Goal: Task Accomplishment & Management: Use online tool/utility

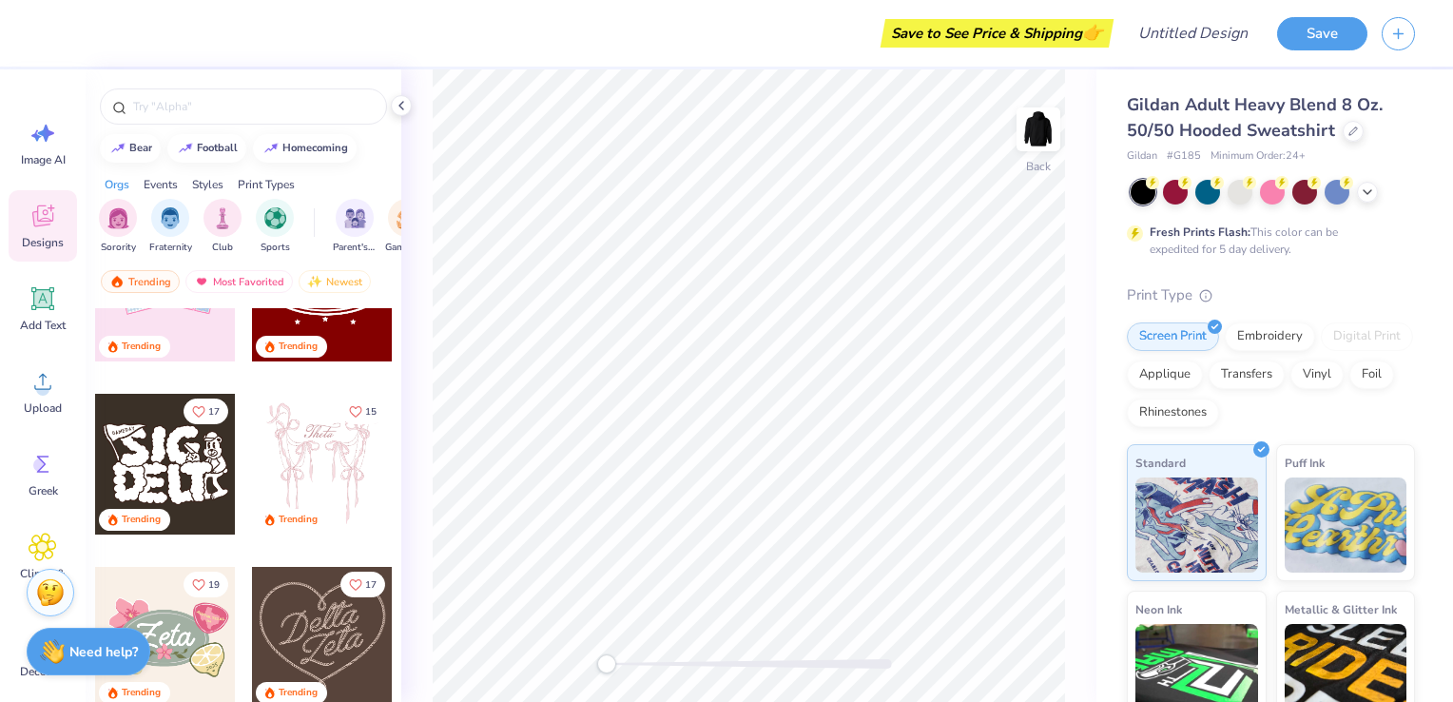
scroll to position [264, 0]
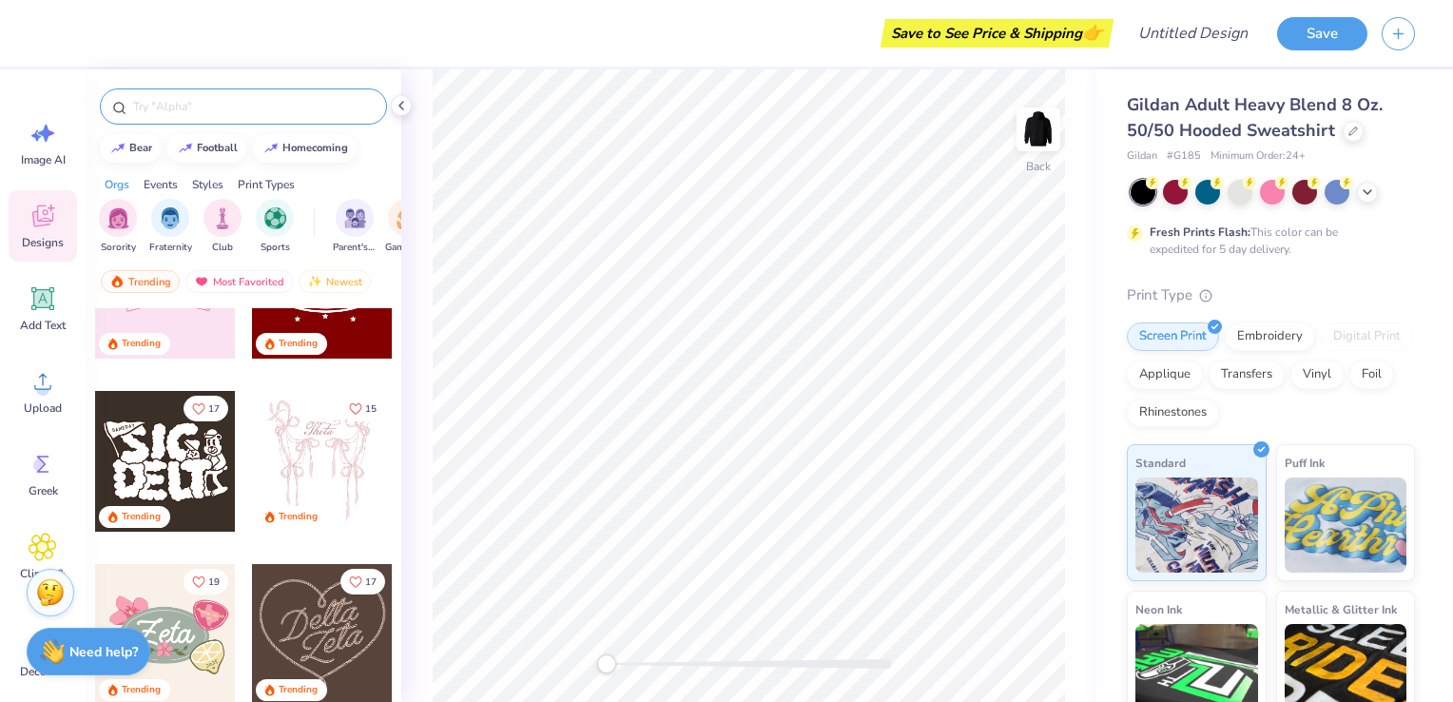
click at [174, 110] on input "text" at bounding box center [252, 106] width 243 height 19
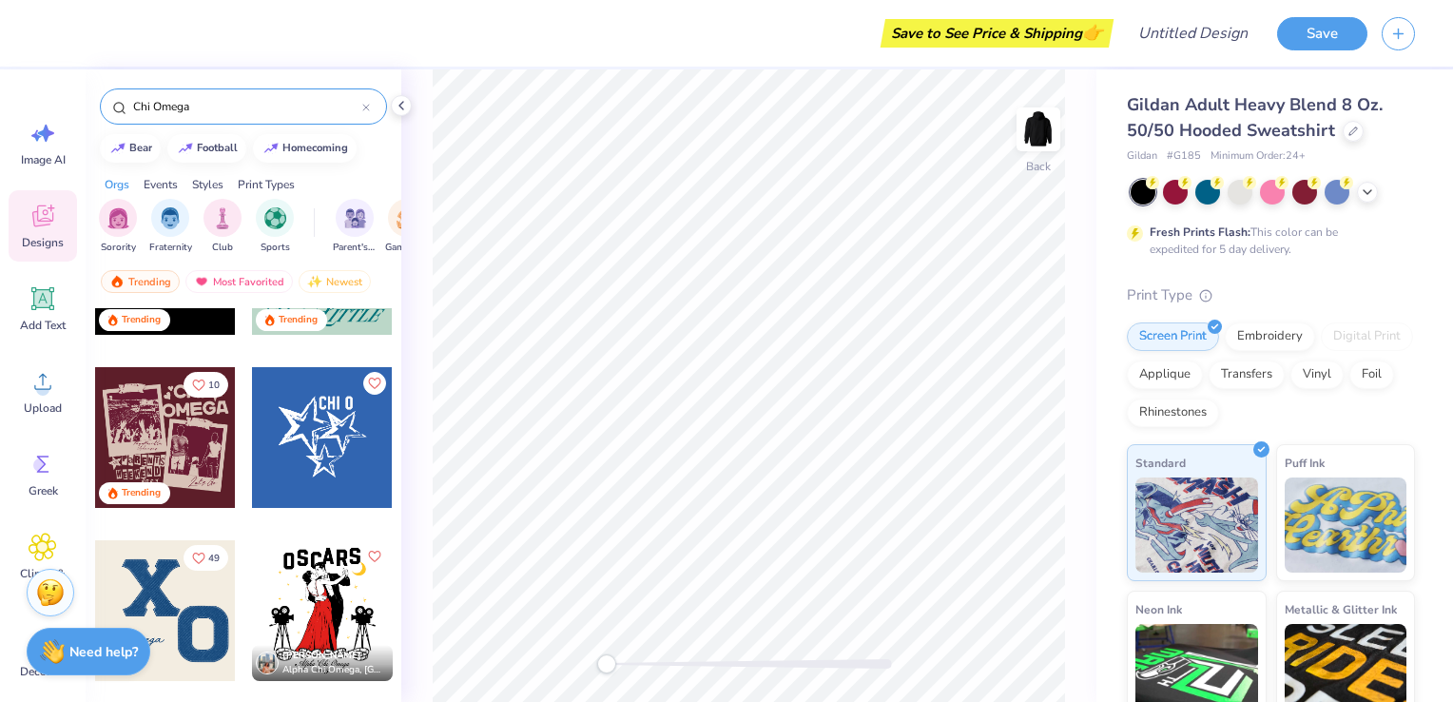
scroll to position [287, 0]
type input "Chi Omega"
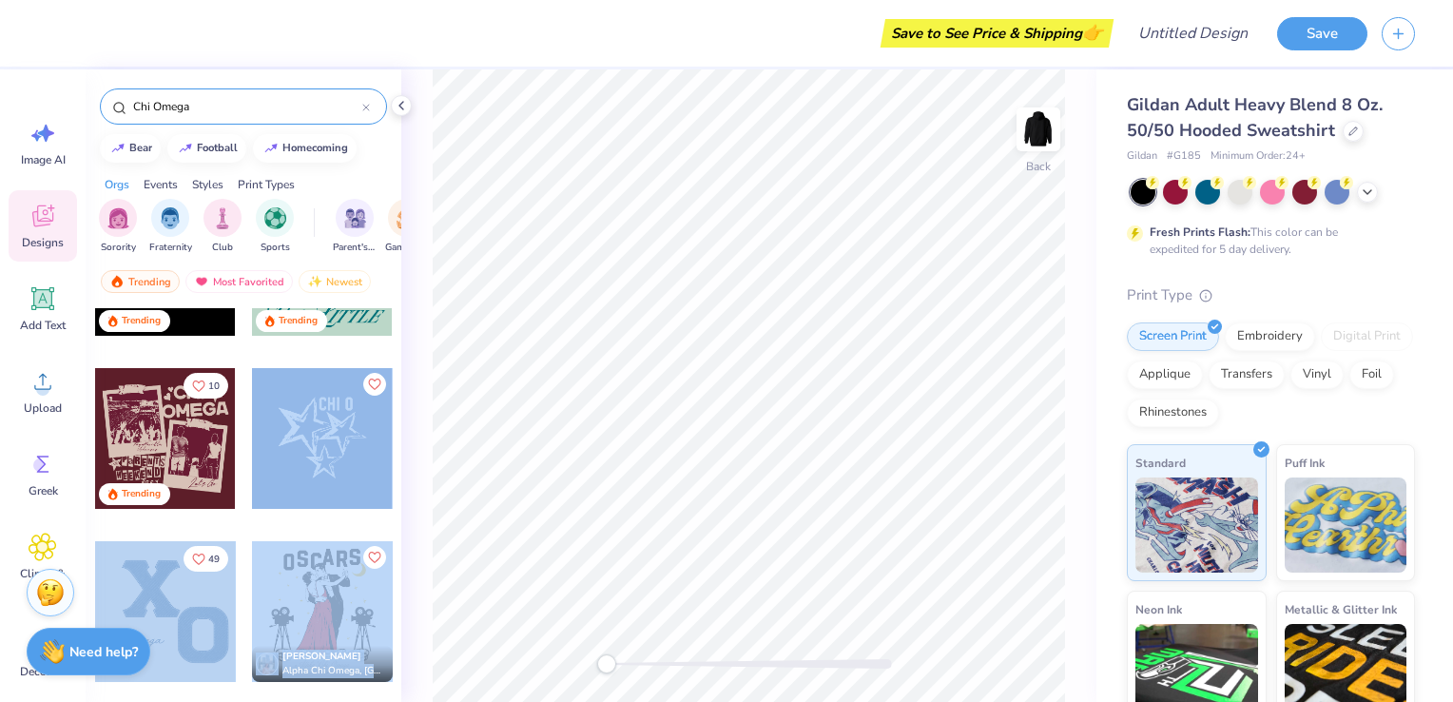
click at [788, 319] on div "Save to See Price & Shipping 👉 Design Title Save Image AI Designs Add Text Uplo…" at bounding box center [726, 351] width 1453 height 702
click at [316, 442] on div at bounding box center [322, 438] width 141 height 141
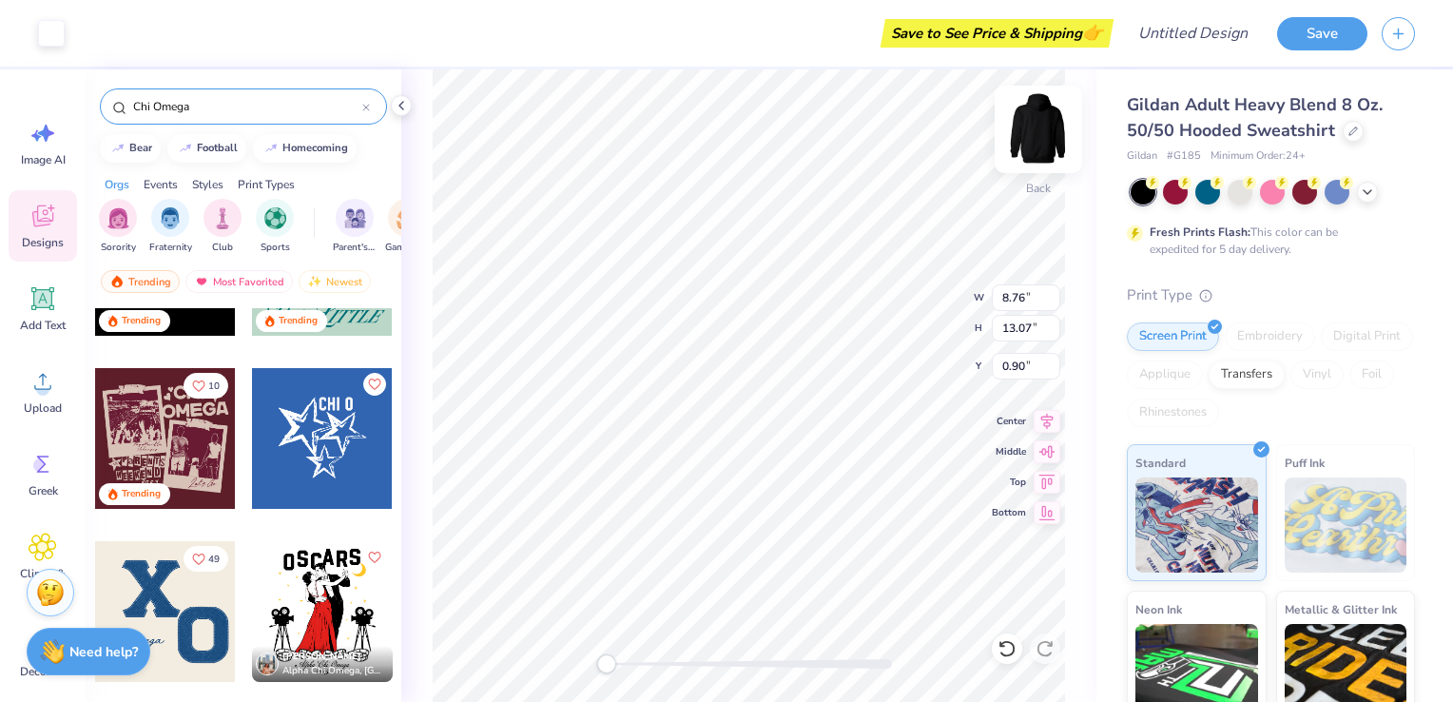
type input "8.76"
type input "13.07"
type input "0.90"
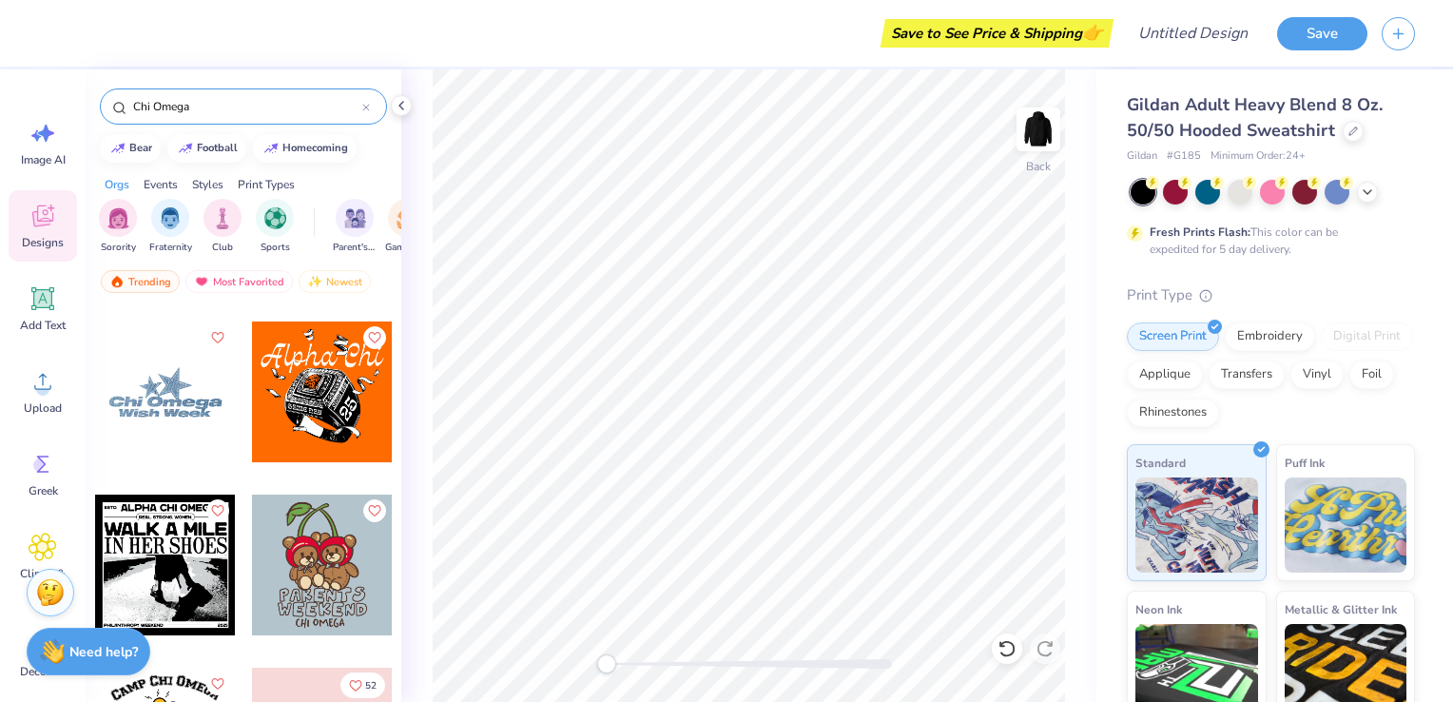
scroll to position [1735, 0]
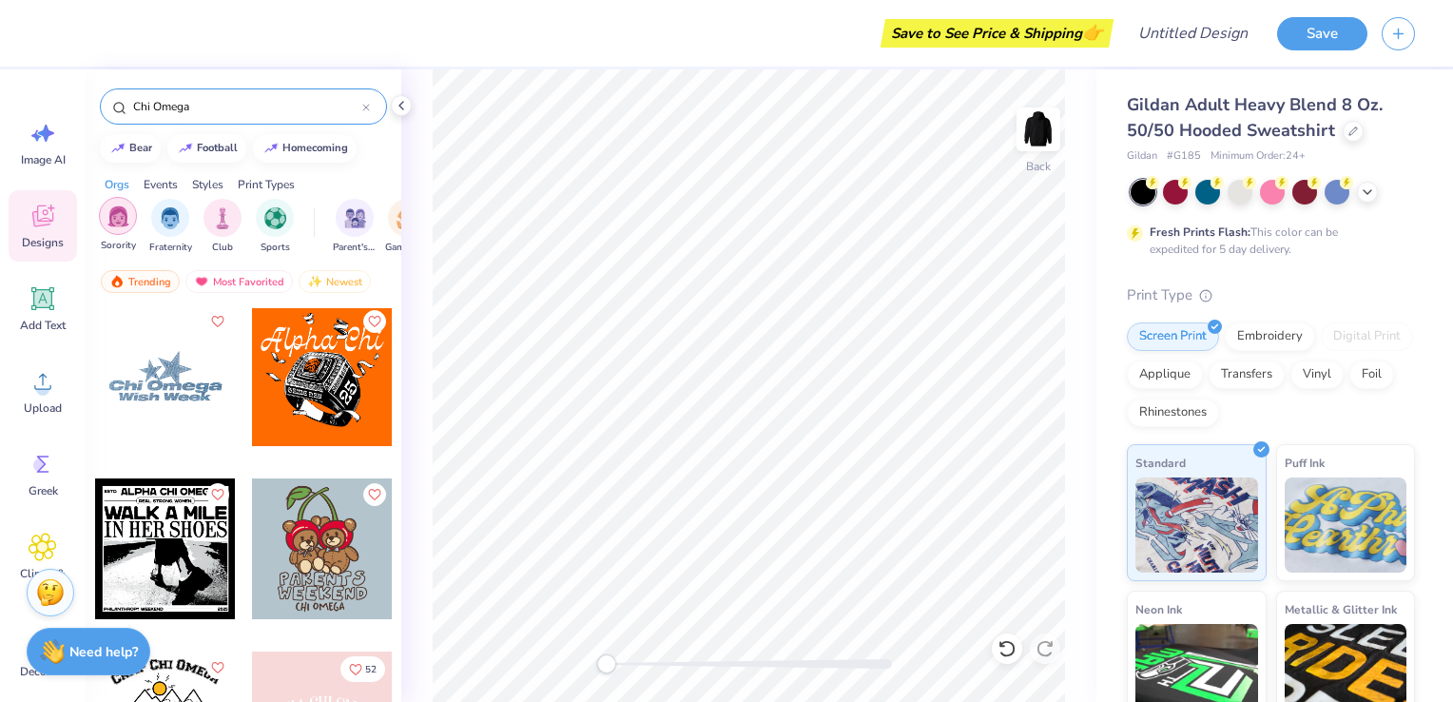
click at [116, 208] on img "filter for Sorority" at bounding box center [118, 216] width 22 height 22
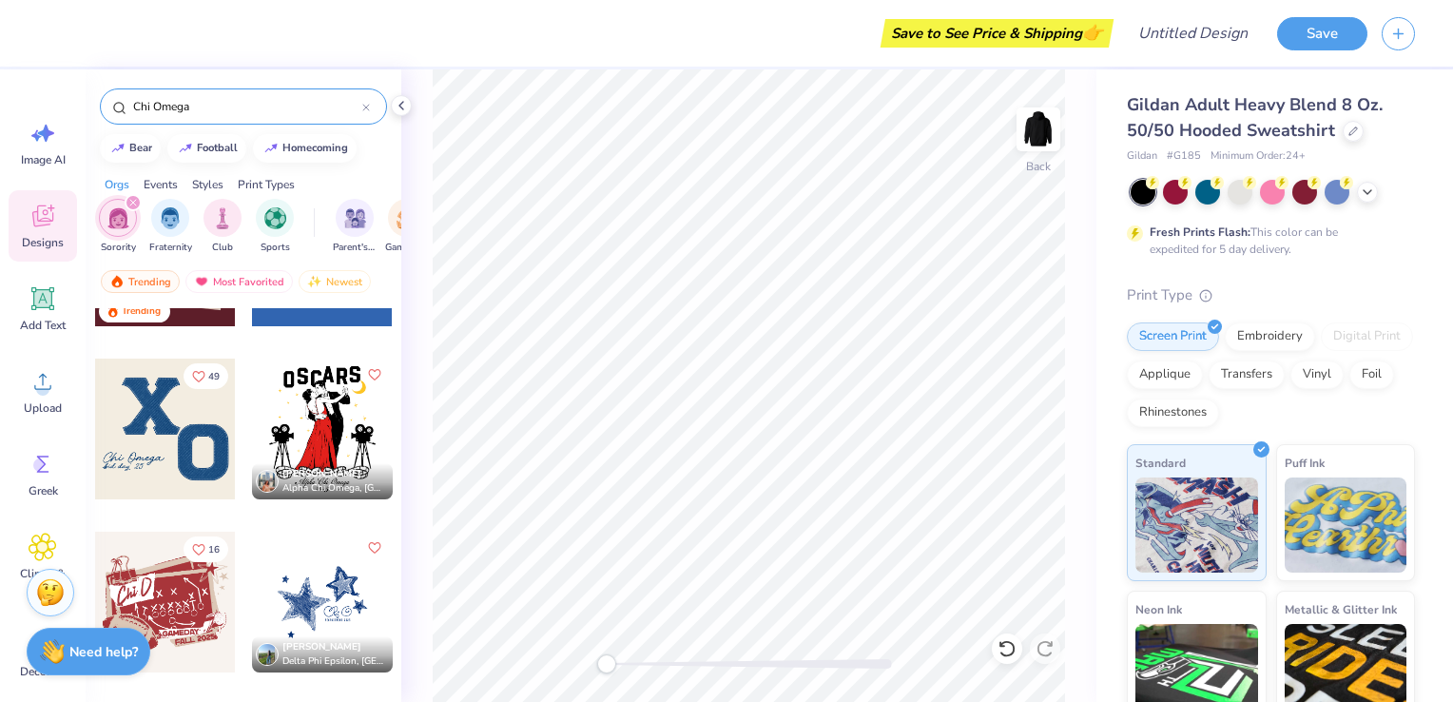
scroll to position [458, 0]
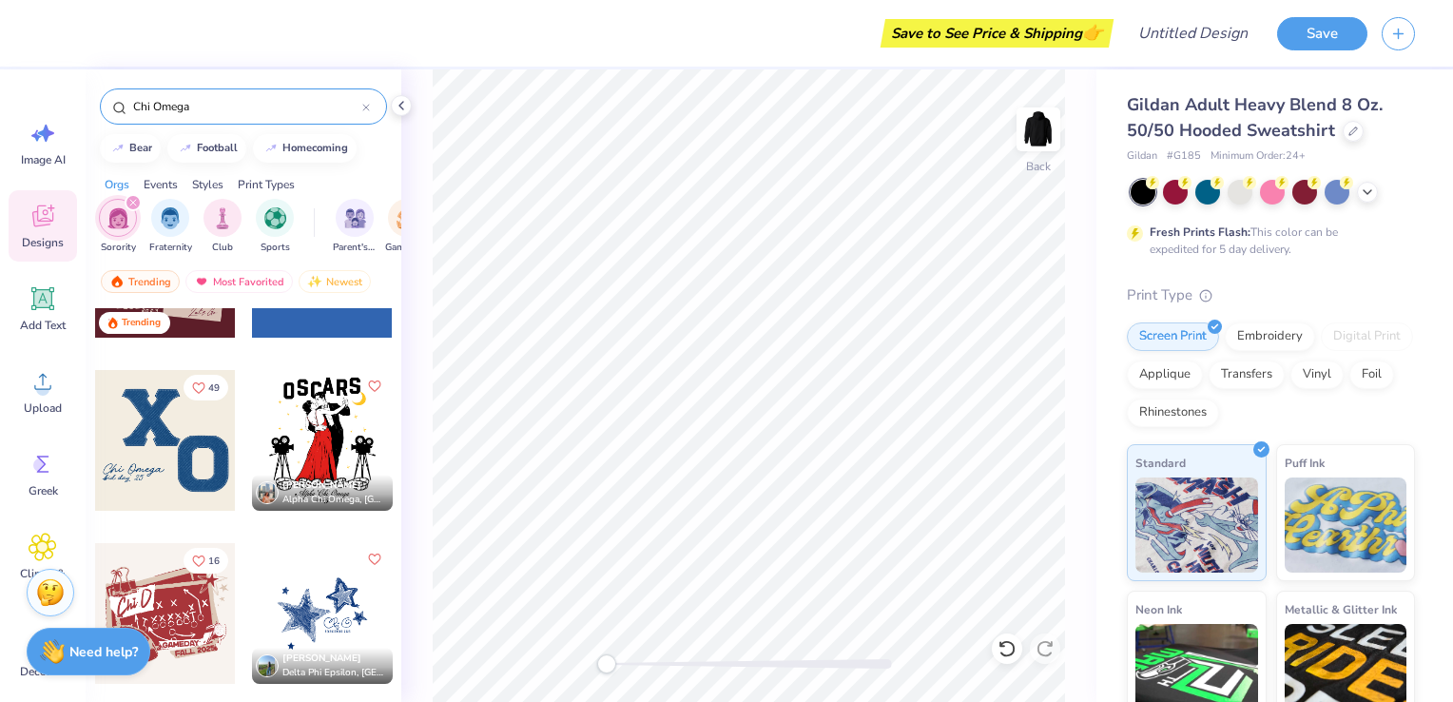
click at [171, 463] on div at bounding box center [165, 440] width 141 height 141
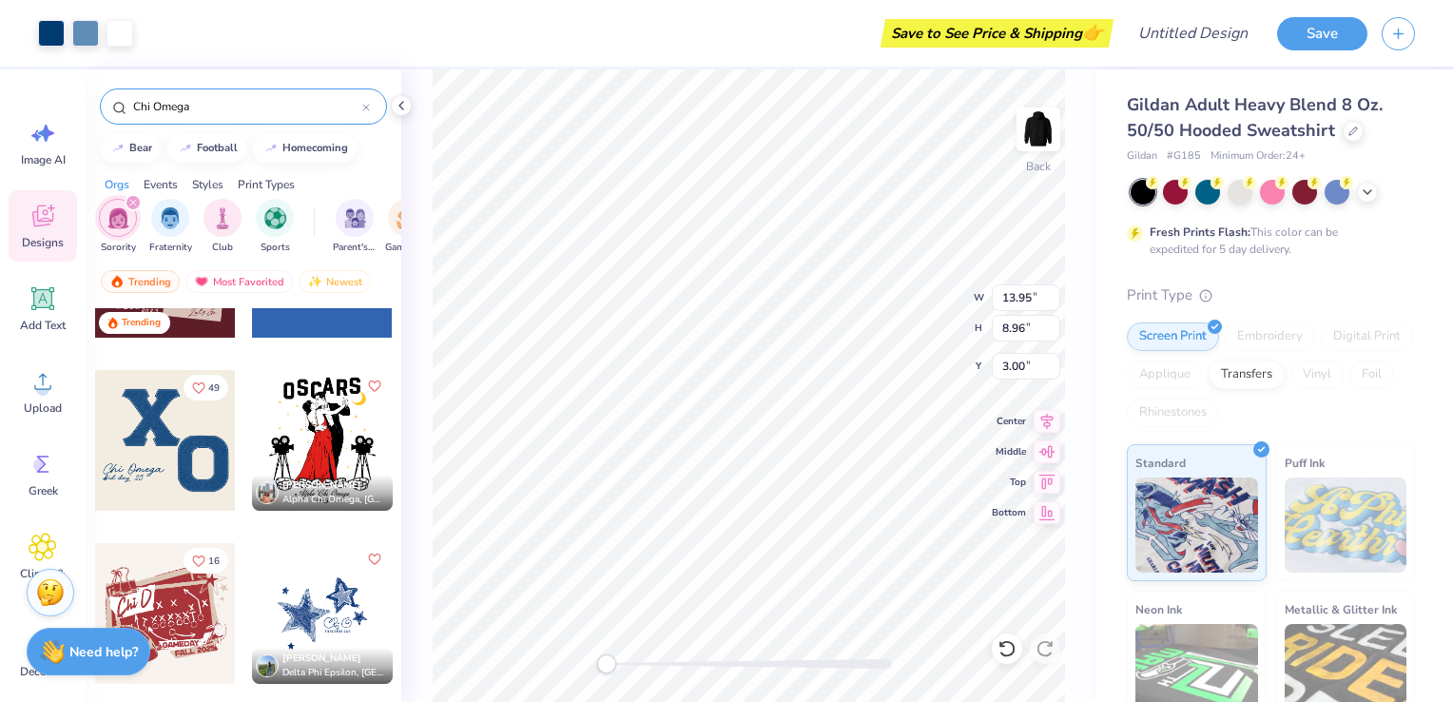
type input "13.95"
type input "8.96"
type input "14.64"
type input "9.41"
click at [1046, 432] on div "Back W 14.64 14.64 " H 9.41 9.41 " Y 0.50 0.50 " Center Middle Top Bottom" at bounding box center [748, 385] width 695 height 632
